Goal: Task Accomplishment & Management: Manage account settings

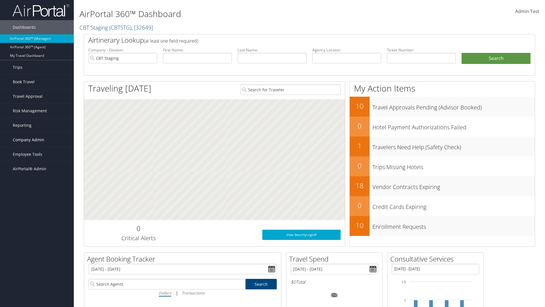
click at [37, 140] on span "Company Admin" at bounding box center [29, 140] width 32 height 14
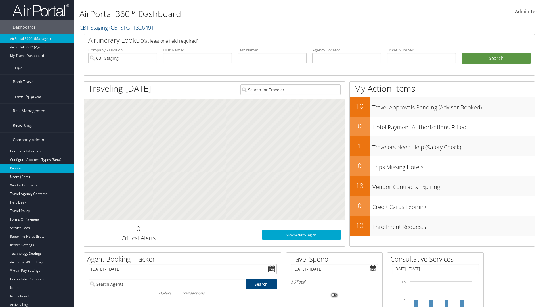
click at [37, 168] on link "People" at bounding box center [37, 168] width 74 height 9
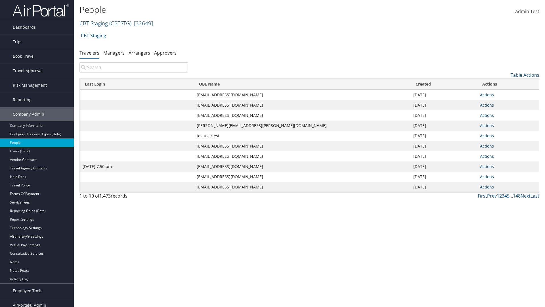
click at [134, 67] on input "search" at bounding box center [134, 67] width 109 height 10
type input "[DATE] 7:50 pm"
